Goal: Navigation & Orientation: Find specific page/section

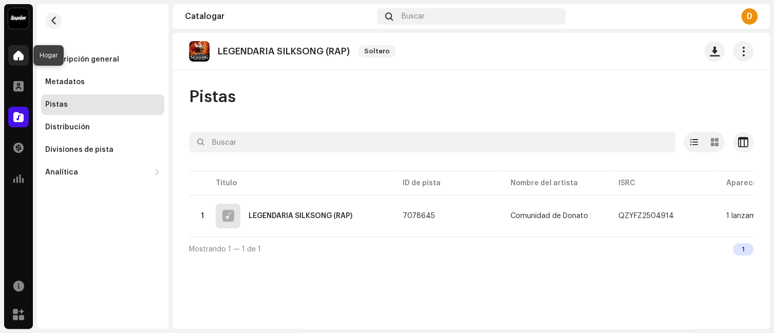
click at [11, 49] on div at bounding box center [18, 55] width 21 height 21
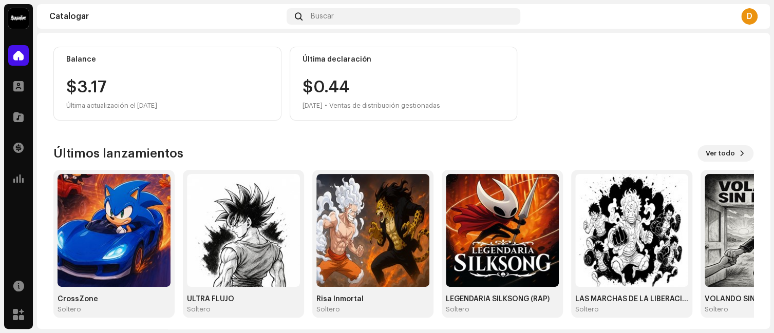
scroll to position [110, 0]
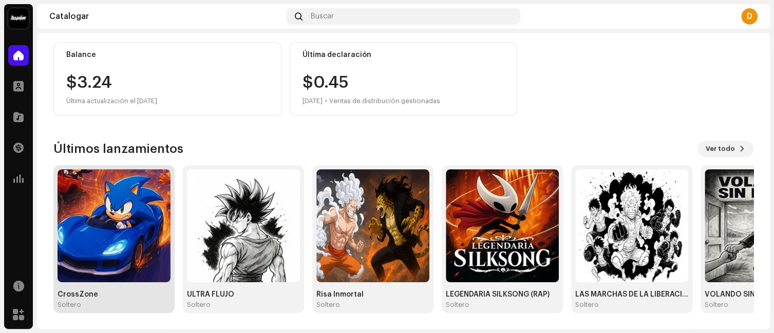
click at [133, 207] on img at bounding box center [114, 226] width 113 height 113
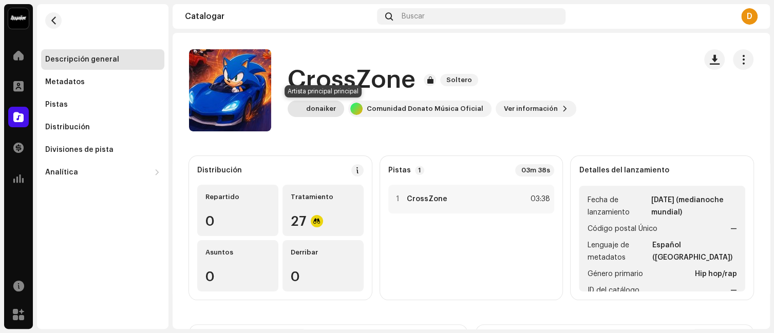
click at [319, 116] on div "donaiker" at bounding box center [316, 109] width 57 height 16
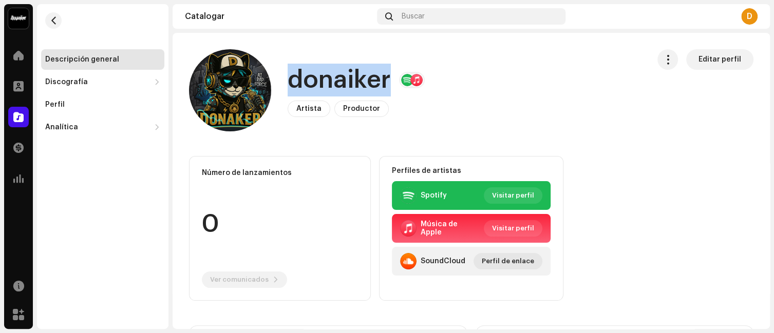
drag, startPoint x: 289, startPoint y: 84, endPoint x: 388, endPoint y: 72, distance: 99.9
click at [388, 72] on font "donaiker" at bounding box center [339, 80] width 103 height 25
copy font "donaiker"
click at [23, 13] on img at bounding box center [18, 18] width 21 height 21
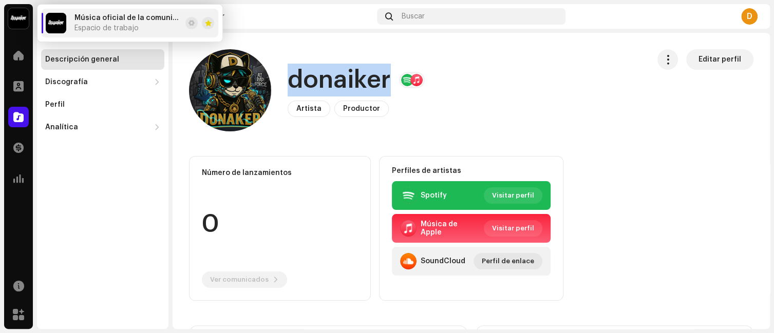
click at [23, 13] on img at bounding box center [18, 18] width 21 height 21
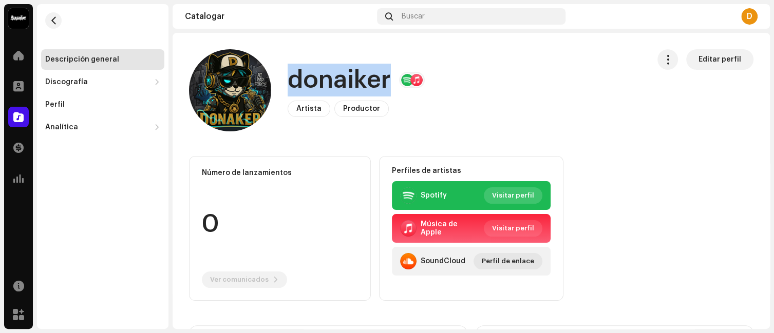
click at [497, 199] on span "Visitar perfil" at bounding box center [513, 195] width 42 height 21
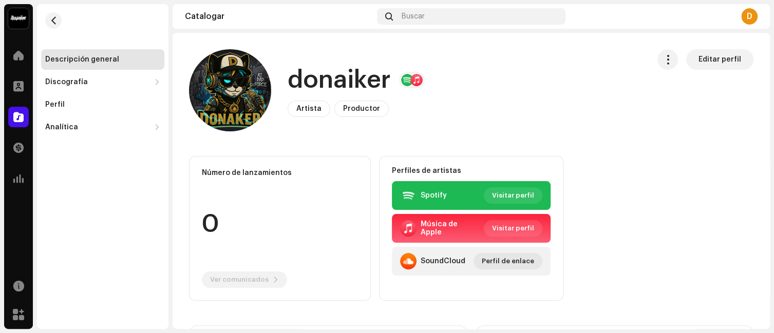
click at [523, 216] on div "Música de Apple Visitar perfil" at bounding box center [471, 228] width 159 height 29
click at [515, 222] on span "Visitar perfil" at bounding box center [513, 228] width 42 height 21
